Goal: Transaction & Acquisition: Purchase product/service

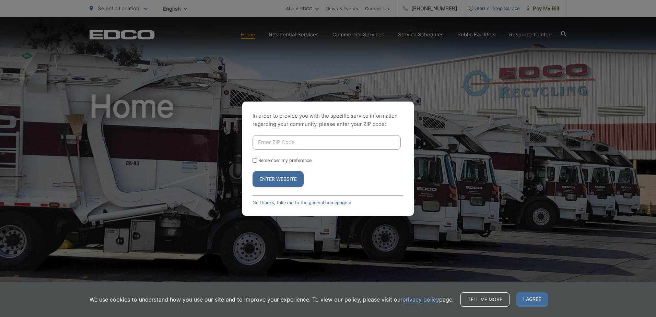
click at [311, 142] on input "Enter ZIP Code" at bounding box center [327, 142] width 148 height 14
type input "92081"
click at [282, 178] on button "Enter Website" at bounding box center [278, 179] width 51 height 16
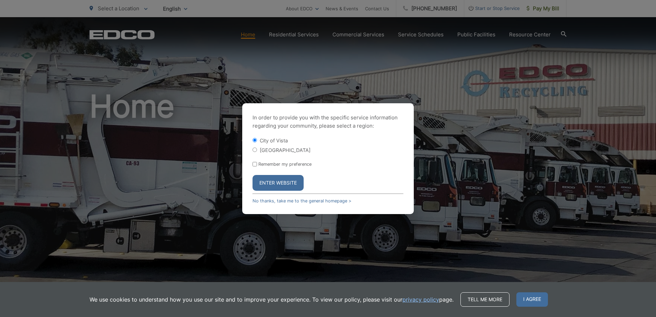
click at [283, 178] on button "Enter Website" at bounding box center [278, 183] width 51 height 16
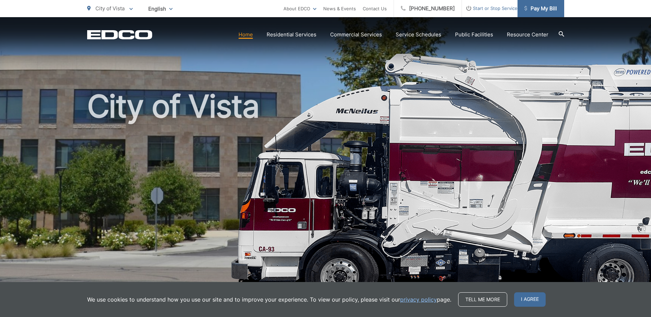
click at [542, 7] on span "Pay My Bill" at bounding box center [541, 8] width 33 height 8
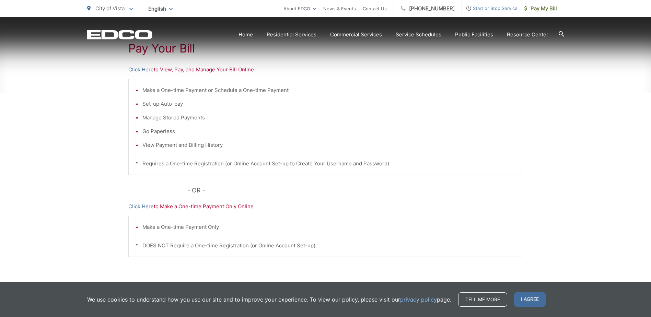
scroll to position [137, 0]
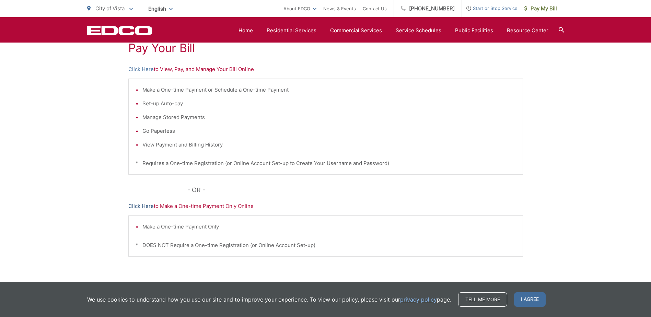
click at [138, 204] on link "Click Here" at bounding box center [140, 206] width 25 height 8
click at [134, 68] on link "Click Here" at bounding box center [140, 69] width 25 height 8
click at [139, 70] on link "Click Here" at bounding box center [140, 69] width 25 height 8
